Goal: Use online tool/utility: Utilize a website feature to perform a specific function

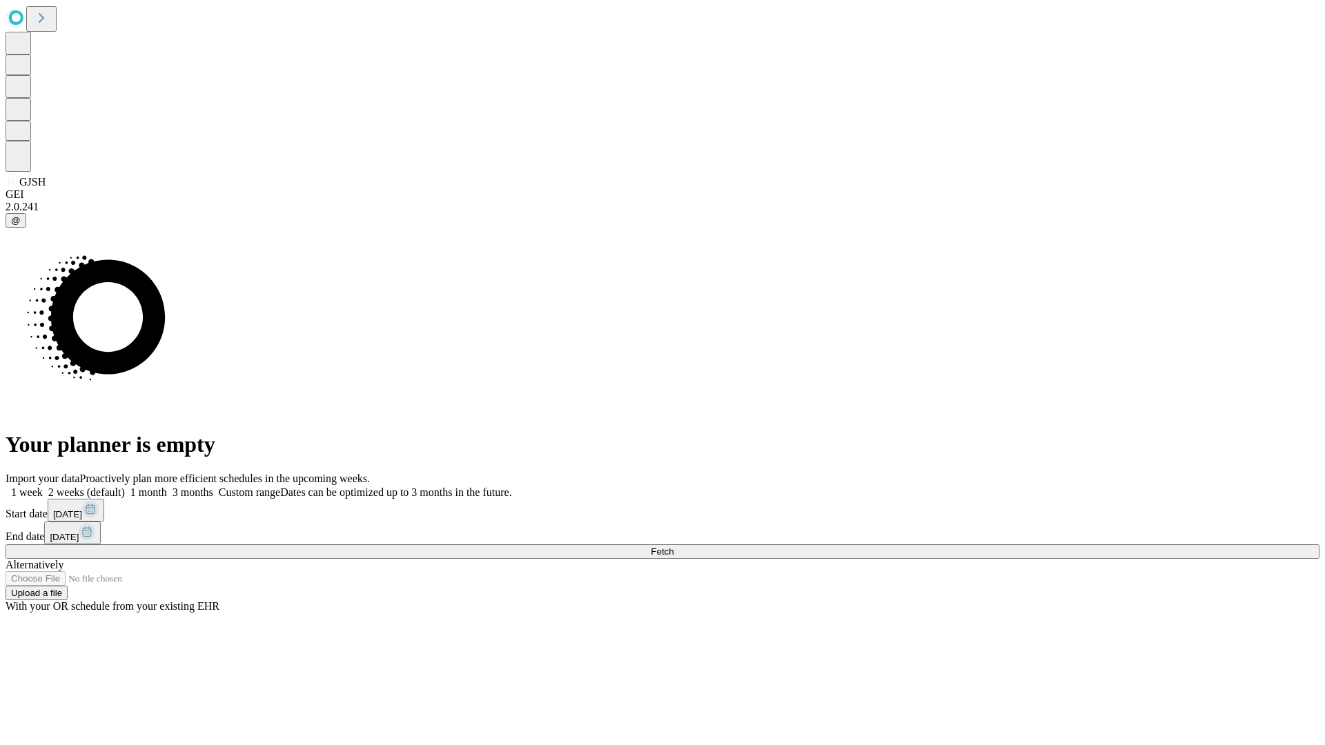
click at [673, 546] on span "Fetch" at bounding box center [662, 551] width 23 height 10
